Goal: Task Accomplishment & Management: Complete application form

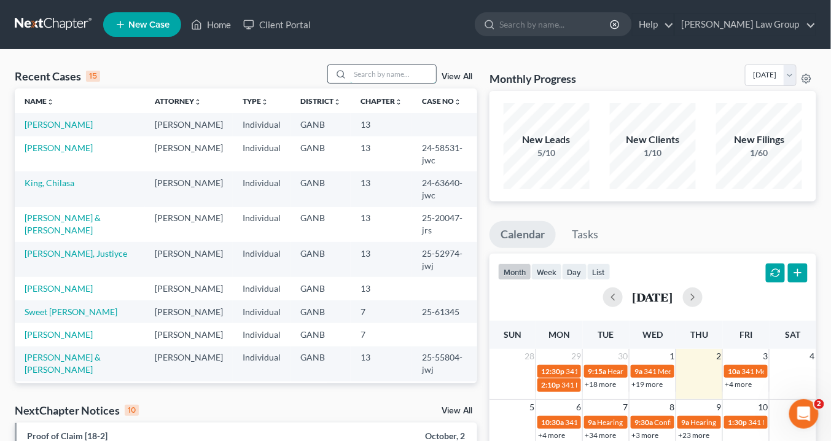
click at [365, 74] on input "search" at bounding box center [393, 74] width 86 height 18
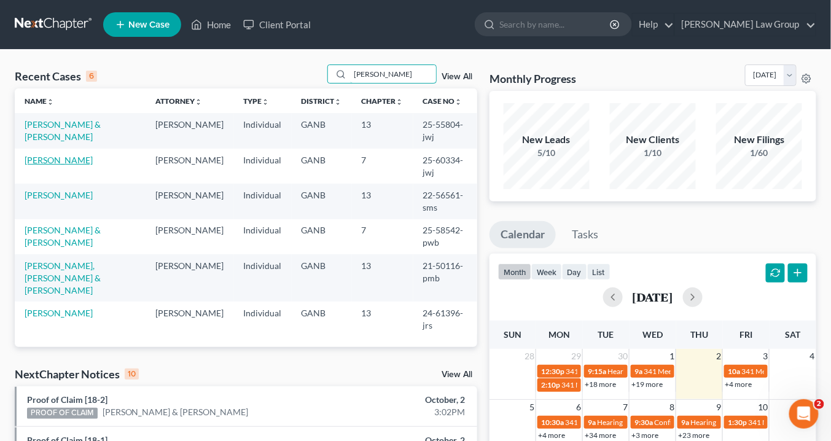
type input "[PERSON_NAME]"
click at [90, 157] on link "[PERSON_NAME]" at bounding box center [59, 160] width 68 height 10
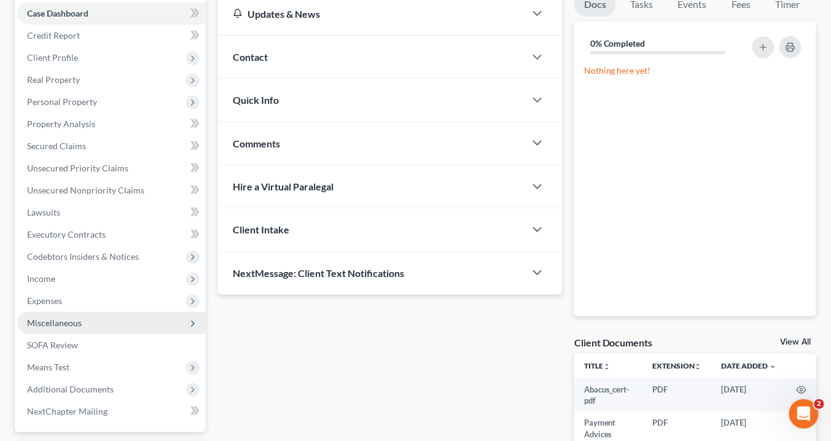
scroll to position [239, 0]
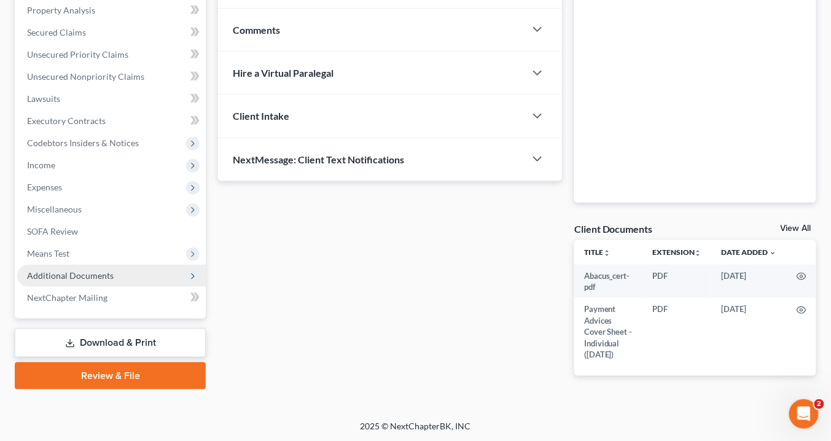
click at [109, 275] on span "Additional Documents" at bounding box center [70, 275] width 87 height 10
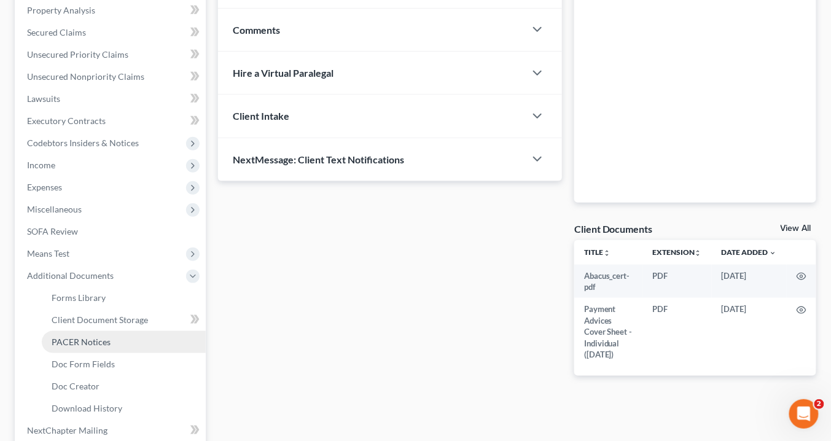
click at [124, 333] on link "PACER Notices" at bounding box center [124, 342] width 164 height 22
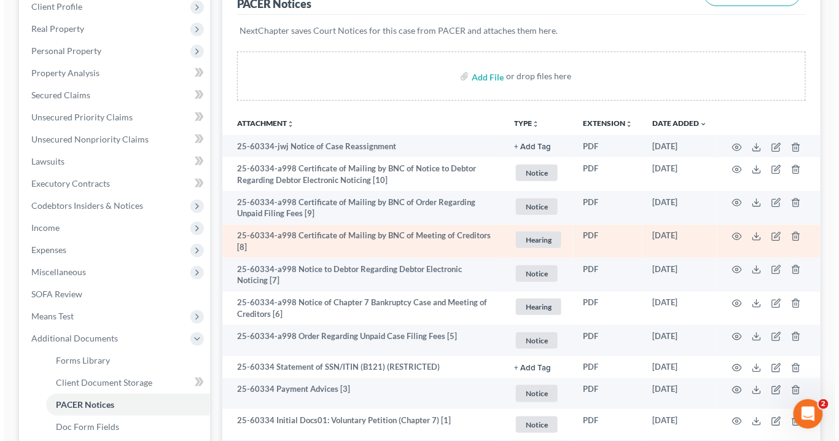
scroll to position [246, 0]
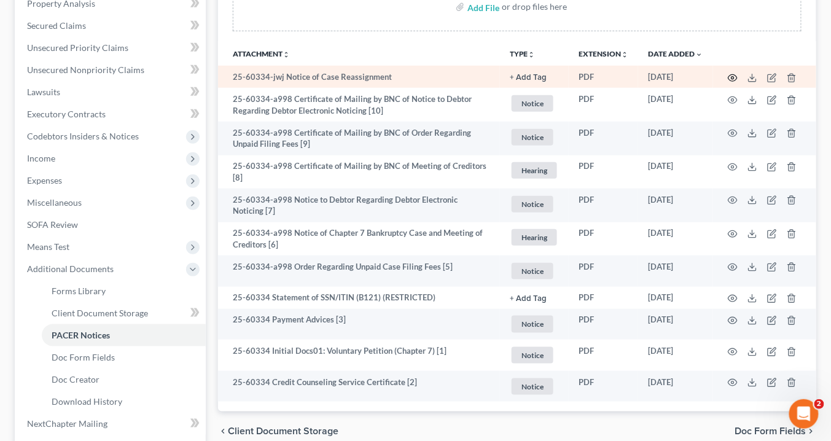
click at [736, 75] on icon "button" at bounding box center [733, 78] width 10 height 10
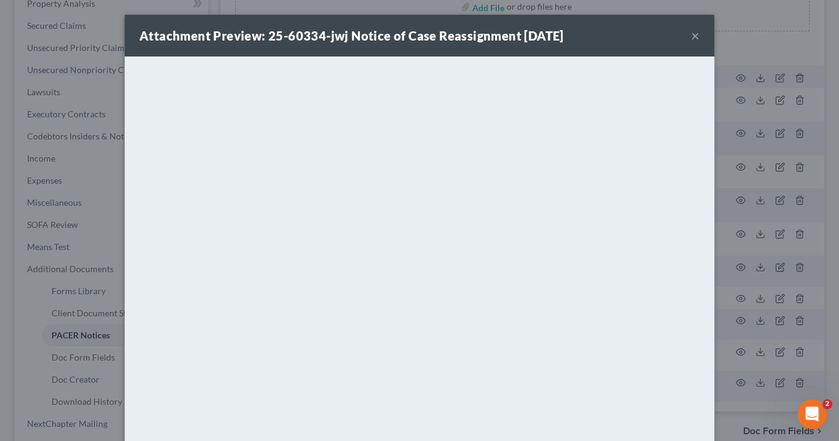
click at [691, 34] on button "×" at bounding box center [695, 35] width 9 height 15
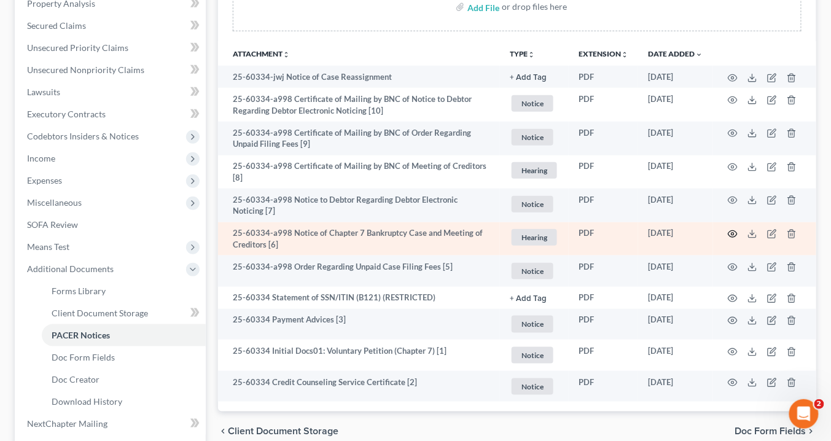
click at [736, 231] on icon "button" at bounding box center [733, 234] width 10 height 10
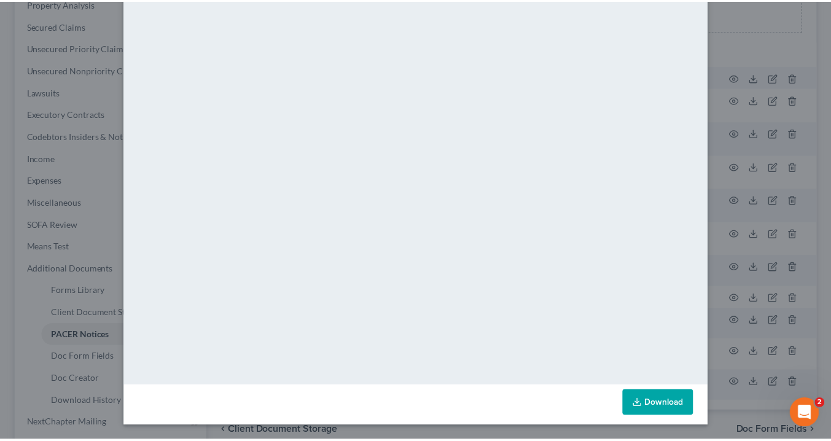
scroll to position [0, 0]
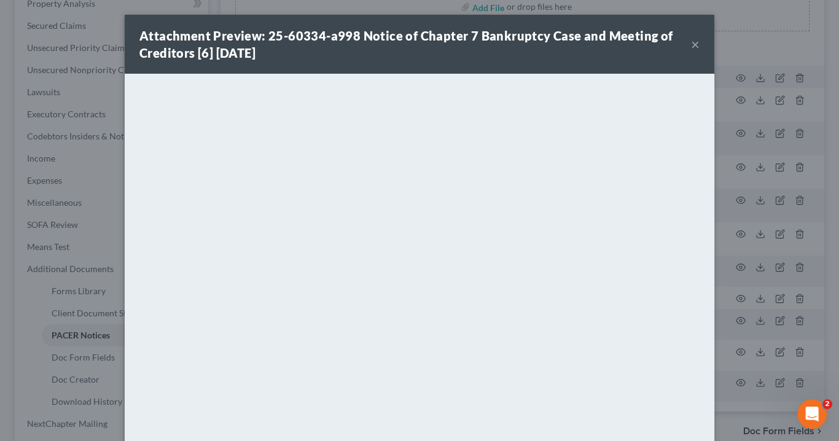
click at [695, 44] on button "×" at bounding box center [695, 44] width 9 height 15
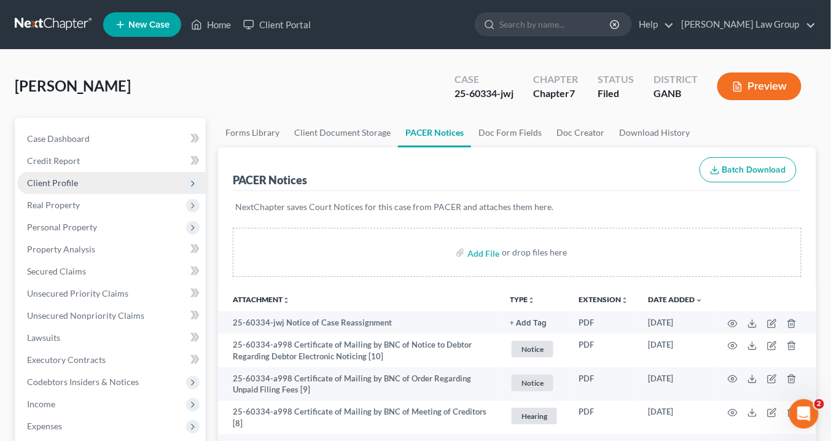
click at [74, 178] on span "Client Profile" at bounding box center [52, 183] width 51 height 10
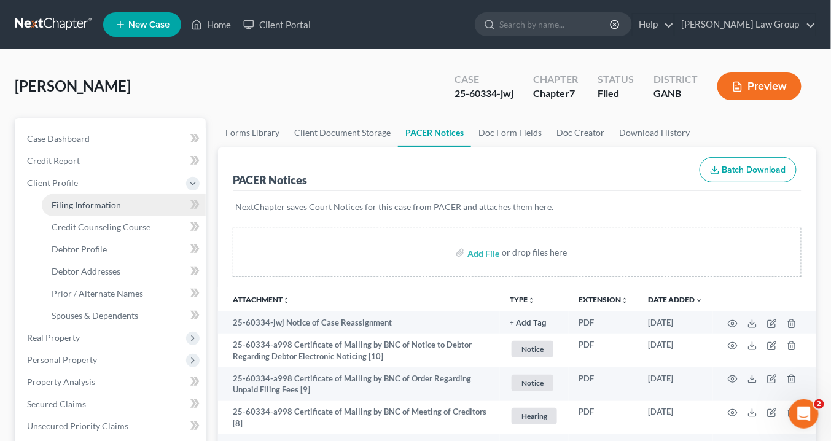
click at [81, 205] on span "Filing Information" at bounding box center [86, 205] width 69 height 10
select select "1"
select select "0"
select select "10"
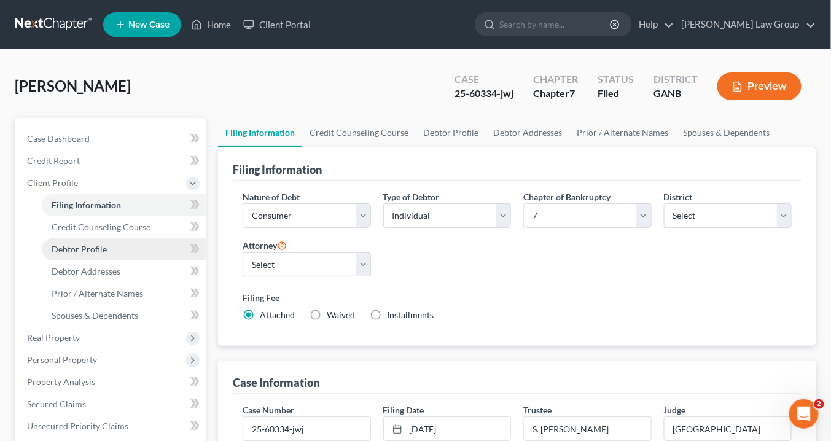
click at [99, 246] on span "Debtor Profile" at bounding box center [79, 249] width 55 height 10
select select "0"
select select "4"
